Goal: Information Seeking & Learning: Find specific fact

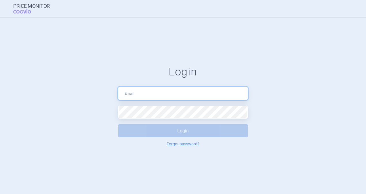
click at [164, 94] on input "text" at bounding box center [182, 93] width 129 height 13
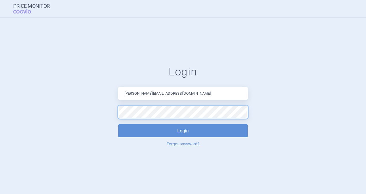
click at [118, 124] on button "Login" at bounding box center [182, 130] width 129 height 13
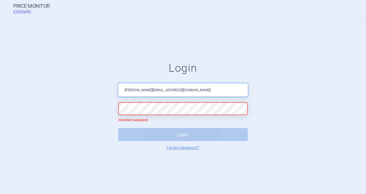
click at [197, 89] on input "[PERSON_NAME][EMAIL_ADDRESS][DOMAIN_NAME]" at bounding box center [182, 89] width 129 height 13
type input "[PERSON_NAME][EMAIL_ADDRESS][DOMAIN_NAME]"
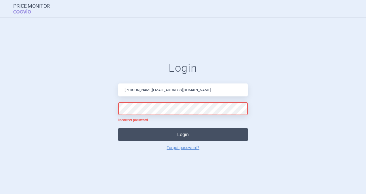
click at [183, 135] on button "Login" at bounding box center [182, 134] width 129 height 13
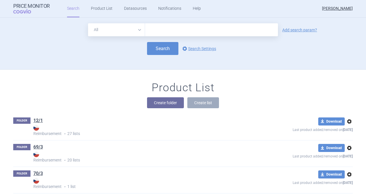
click at [222, 28] on input "text" at bounding box center [211, 29] width 133 height 13
type input "efluelda"
click at [168, 50] on button "Search" at bounding box center [162, 48] width 31 height 13
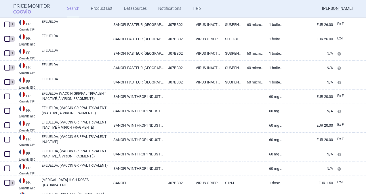
scroll to position [662, 0]
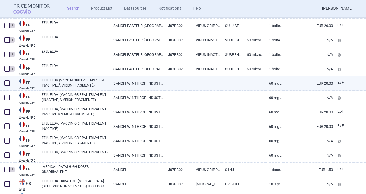
click at [318, 83] on link "EUR 20.00" at bounding box center [308, 83] width 50 height 14
select select "EUR"
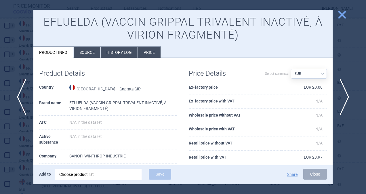
click at [123, 50] on li "History log" at bounding box center [119, 52] width 37 height 11
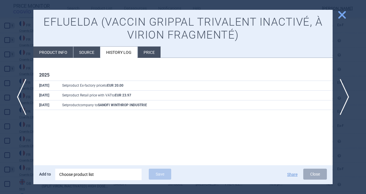
click at [84, 53] on li "Source" at bounding box center [86, 52] width 27 height 11
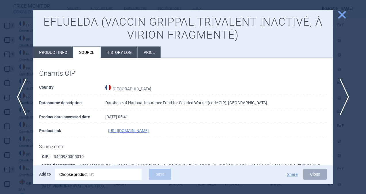
click at [61, 53] on li "Product info" at bounding box center [53, 52] width 40 height 11
select select "EUR"
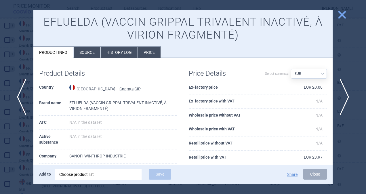
click at [152, 51] on li "Price" at bounding box center [149, 52] width 23 height 11
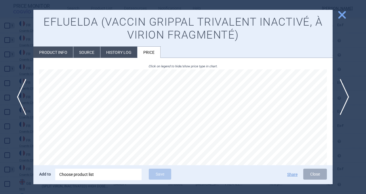
click at [113, 55] on li "History log" at bounding box center [118, 52] width 37 height 11
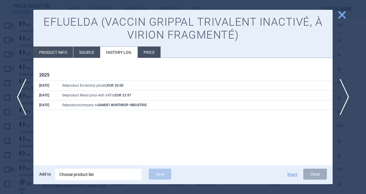
click at [88, 52] on li "Source" at bounding box center [86, 52] width 27 height 11
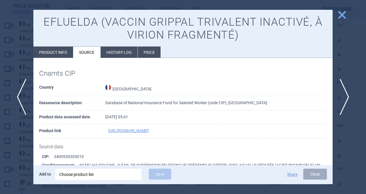
click at [59, 52] on li "Product info" at bounding box center [53, 52] width 40 height 11
select select "EUR"
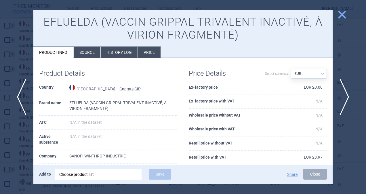
click at [341, 15] on span "close" at bounding box center [342, 15] width 10 height 10
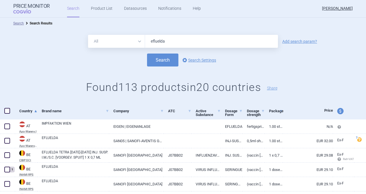
click at [337, 113] on span "price and currency" at bounding box center [340, 111] width 6 height 6
select select "ex-factory"
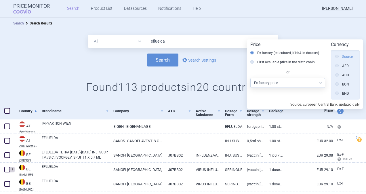
click at [345, 57] on label "Source" at bounding box center [344, 57] width 18 height 6
click at [341, 57] on input "Source" at bounding box center [338, 57] width 6 height 6
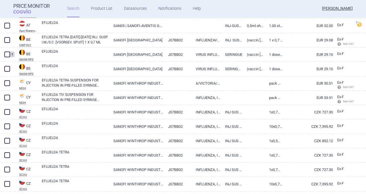
scroll to position [144, 0]
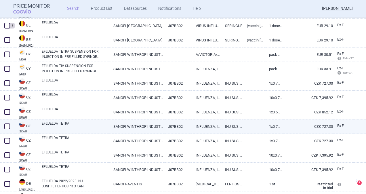
click at [62, 124] on link "EFLUELDA TETRA" at bounding box center [75, 126] width 67 height 10
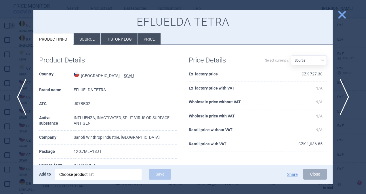
click at [85, 39] on li "Source" at bounding box center [87, 38] width 27 height 11
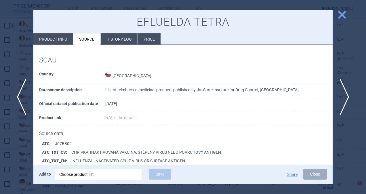
click at [123, 40] on li "History log" at bounding box center [119, 38] width 37 height 11
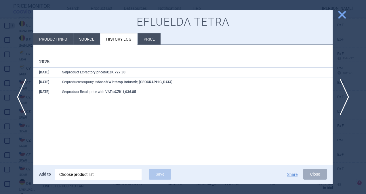
click at [155, 40] on li "Price" at bounding box center [149, 38] width 23 height 11
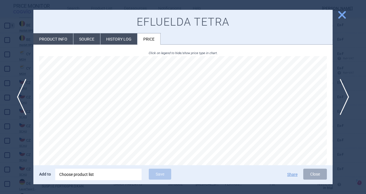
click at [118, 37] on li "History log" at bounding box center [118, 38] width 37 height 11
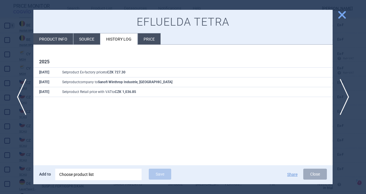
click at [82, 40] on li "Source" at bounding box center [86, 38] width 27 height 11
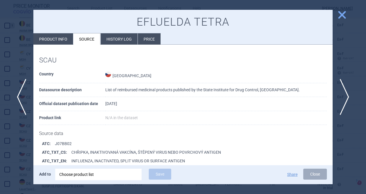
click at [49, 41] on li "Product info" at bounding box center [53, 38] width 40 height 11
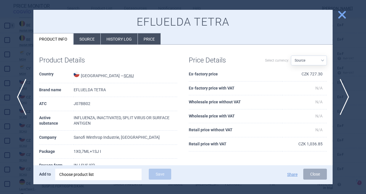
click at [341, 16] on span "close" at bounding box center [342, 15] width 10 height 10
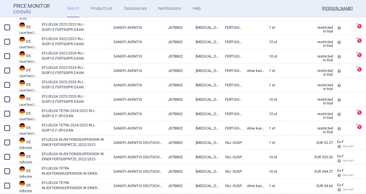
scroll to position [288, 0]
